Goal: Obtain resource: Download file/media

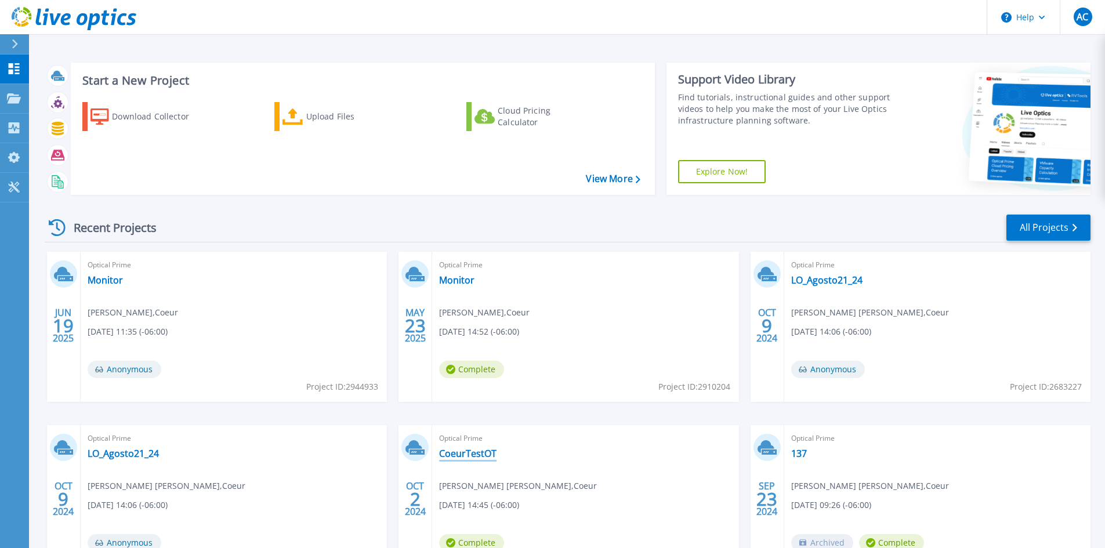
click at [468, 452] on link "CoeurTestOT" at bounding box center [467, 454] width 57 height 12
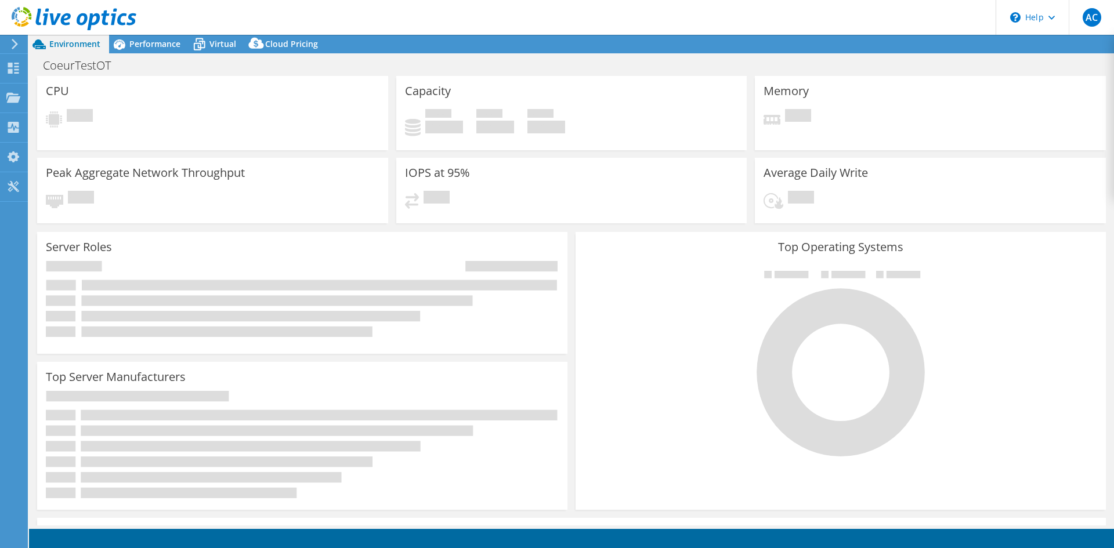
select select "USD"
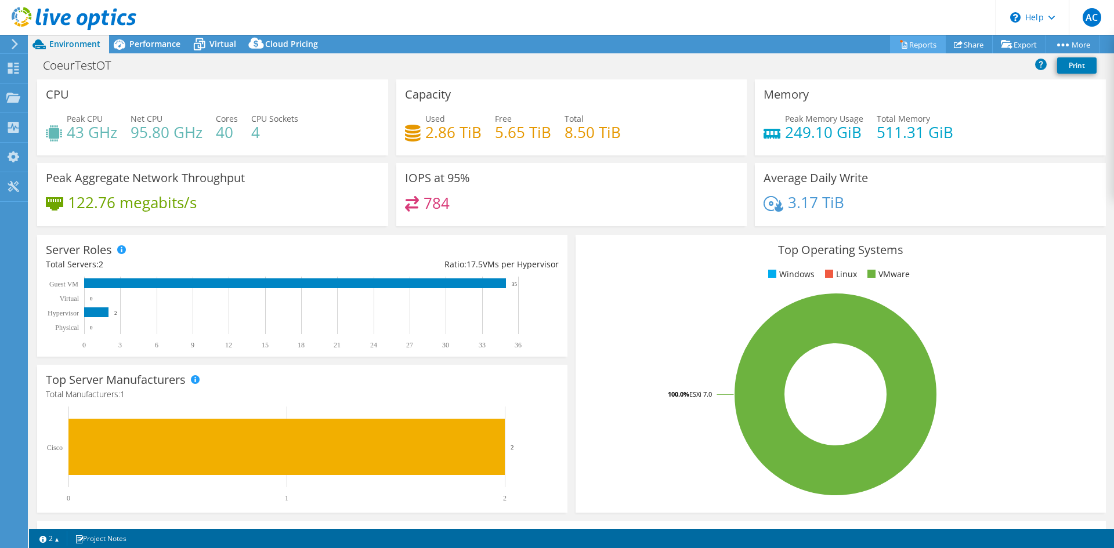
click at [915, 48] on link "Reports" at bounding box center [918, 44] width 56 height 18
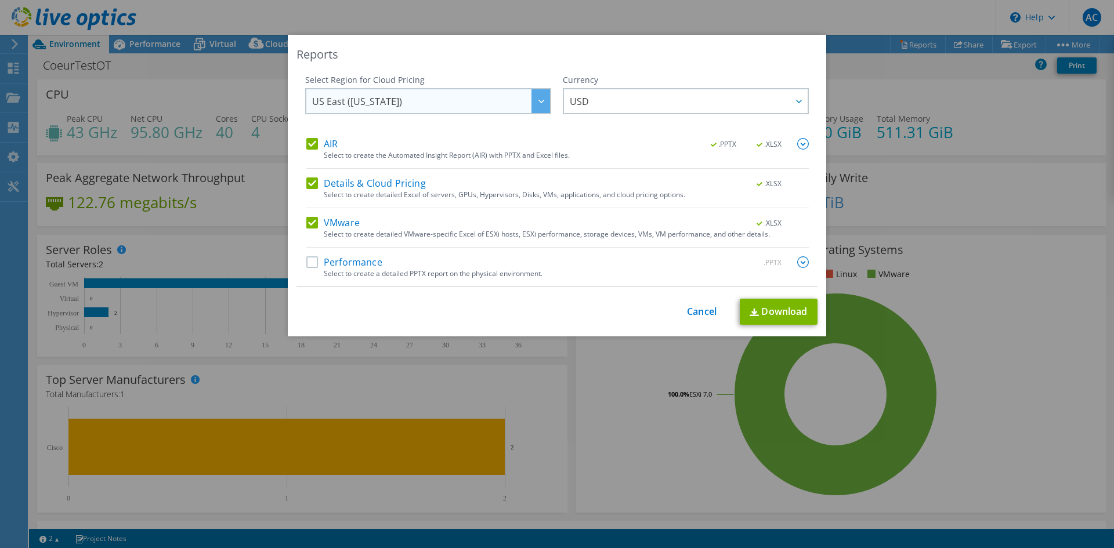
click at [535, 105] on div at bounding box center [540, 101] width 19 height 24
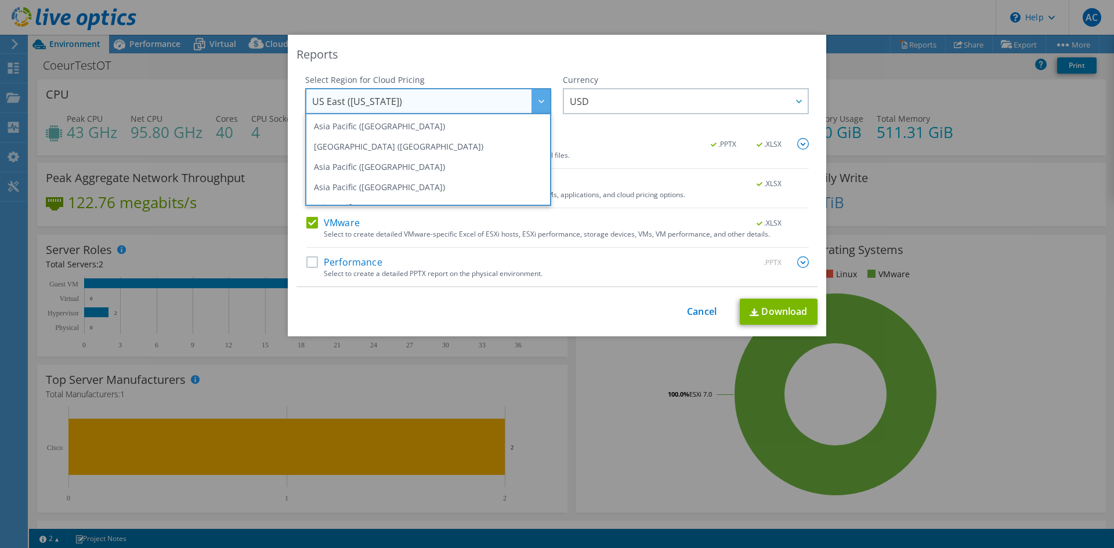
click at [535, 105] on div at bounding box center [540, 101] width 19 height 24
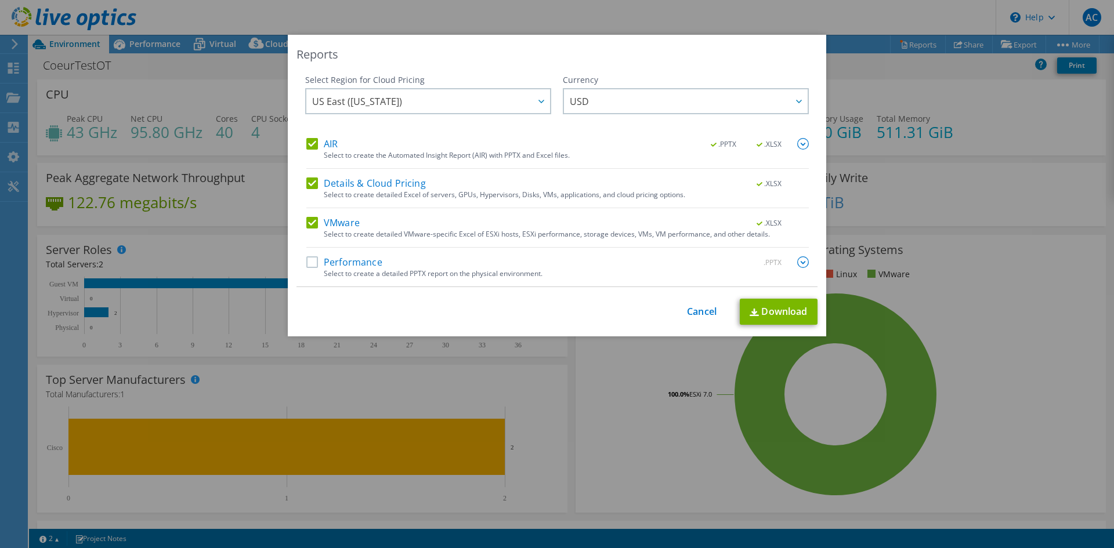
click at [310, 264] on label "Performance" at bounding box center [344, 262] width 76 height 12
click at [0, 0] on input "Performance" at bounding box center [0, 0] width 0 height 0
click at [756, 312] on link "Download" at bounding box center [778, 312] width 78 height 26
click at [697, 310] on link "Cancel" at bounding box center [702, 311] width 30 height 11
